Goal: Task Accomplishment & Management: Use online tool/utility

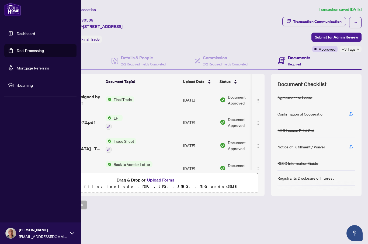
click at [20, 34] on link "Dashboard" at bounding box center [26, 33] width 18 height 5
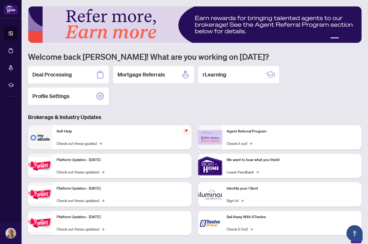
click at [83, 73] on div "Deal Processing" at bounding box center [68, 74] width 81 height 17
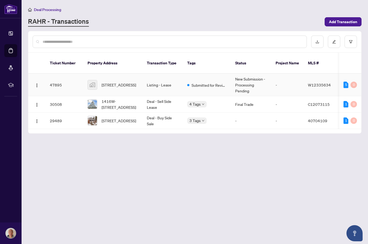
click at [123, 82] on span "[STREET_ADDRESS]" at bounding box center [119, 85] width 34 height 6
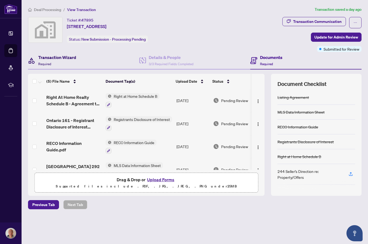
click at [46, 57] on h4 "Transaction Wizard" at bounding box center [57, 57] width 38 height 6
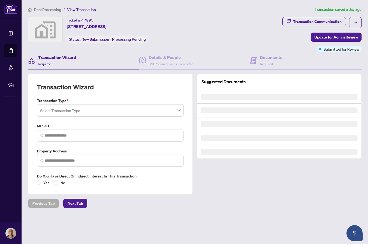
type input "*********"
type input "**********"
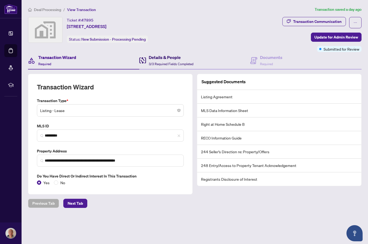
click at [175, 58] on h4 "Details & People" at bounding box center [171, 57] width 45 height 6
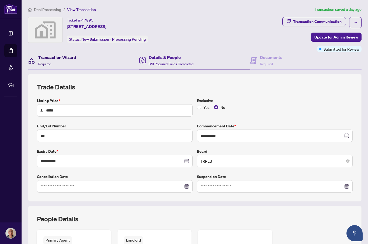
click at [48, 57] on h4 "Transaction Wizard" at bounding box center [57, 57] width 38 height 6
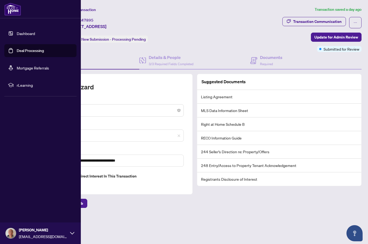
click at [18, 35] on link "Dashboard" at bounding box center [26, 33] width 18 height 5
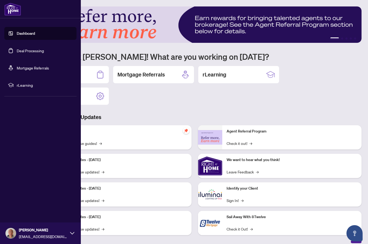
click at [203, 106] on div "1 2 3 4 5 Welcome back [PERSON_NAME]! What are you working on [DATE]? Deal Proc…" at bounding box center [194, 124] width 333 height 237
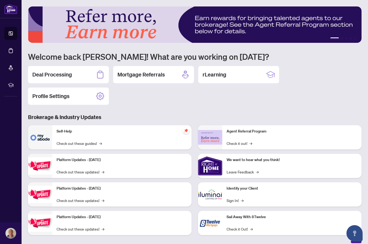
click at [78, 74] on div "Deal Processing" at bounding box center [68, 74] width 81 height 17
